Goal: Navigation & Orientation: Find specific page/section

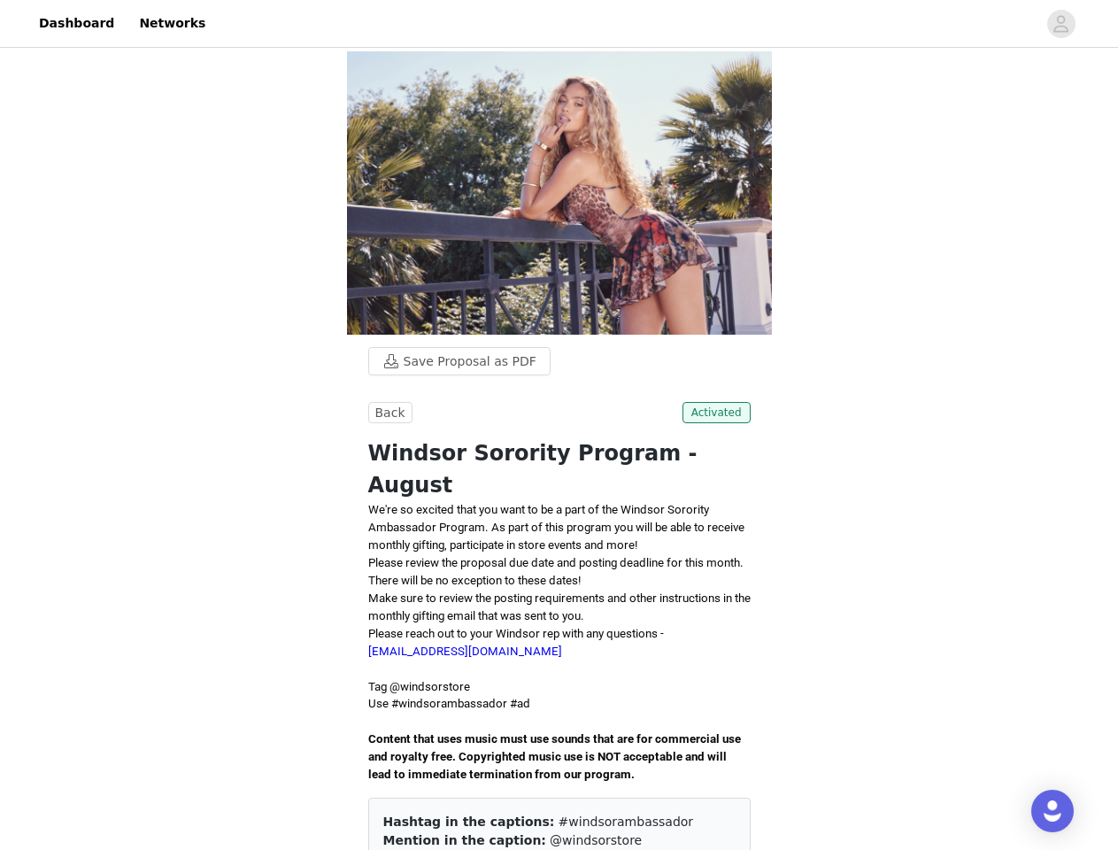
click at [559, 425] on div "Back Activated Windsor Sorority Program - August We're so excited that you want…" at bounding box center [559, 674] width 383 height 545
click at [559, 24] on div at bounding box center [626, 24] width 821 height 40
click at [1062, 24] on icon "avatar" at bounding box center [1061, 24] width 17 height 28
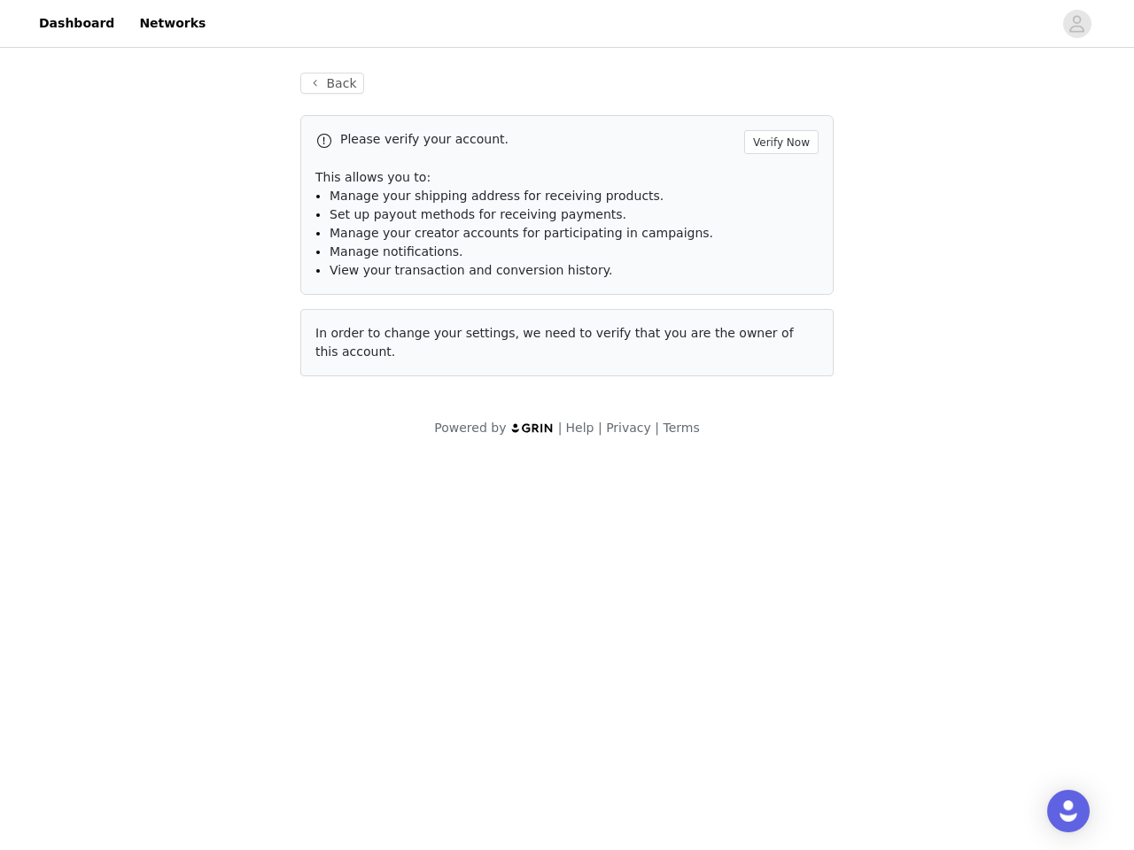
click at [720, 419] on div "Powered by | Help | Privacy | Terms" at bounding box center [567, 439] width 1134 height 40
click at [1053, 811] on div "Open Intercom Messenger" at bounding box center [1068, 811] width 43 height 43
